Goal: Navigation & Orientation: Find specific page/section

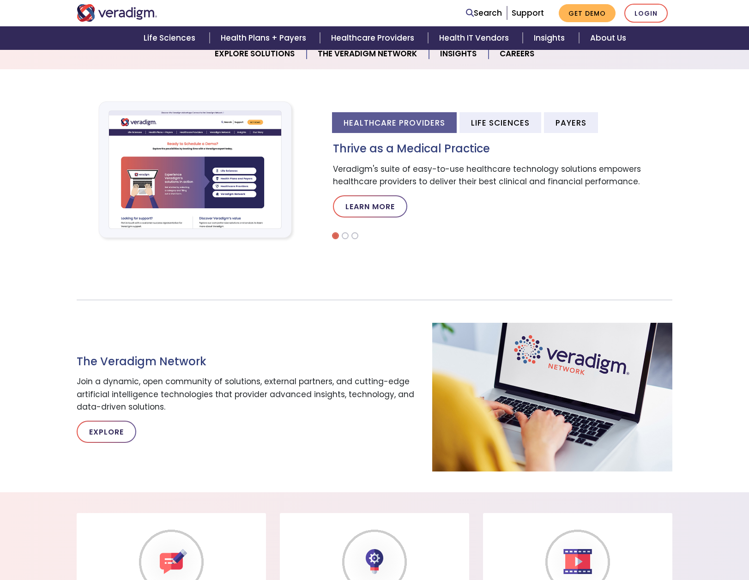
scroll to position [323, 0]
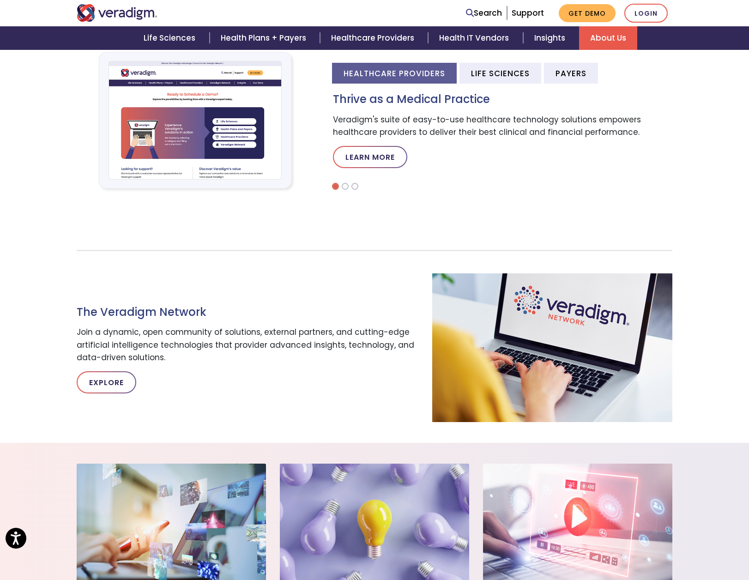
click at [599, 38] on link "About Us" at bounding box center [608, 38] width 58 height 24
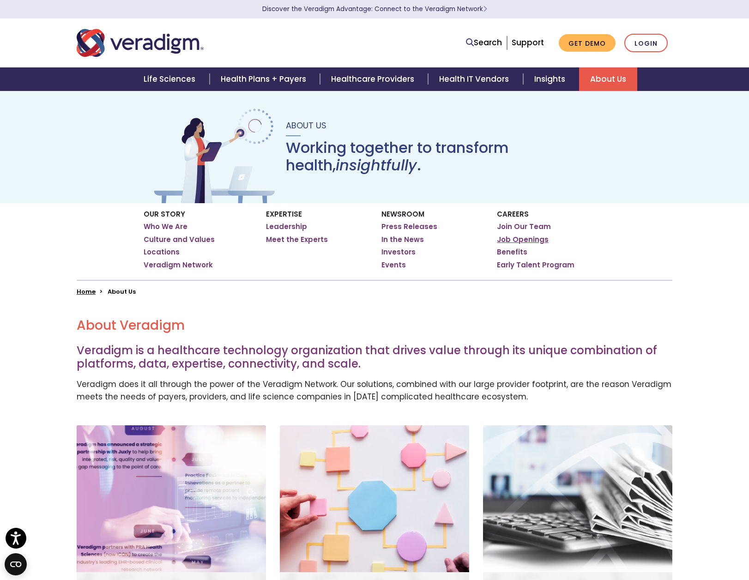
click at [522, 235] on link "Job Openings" at bounding box center [523, 239] width 52 height 9
